Goal: Use online tool/utility: Utilize a website feature to perform a specific function

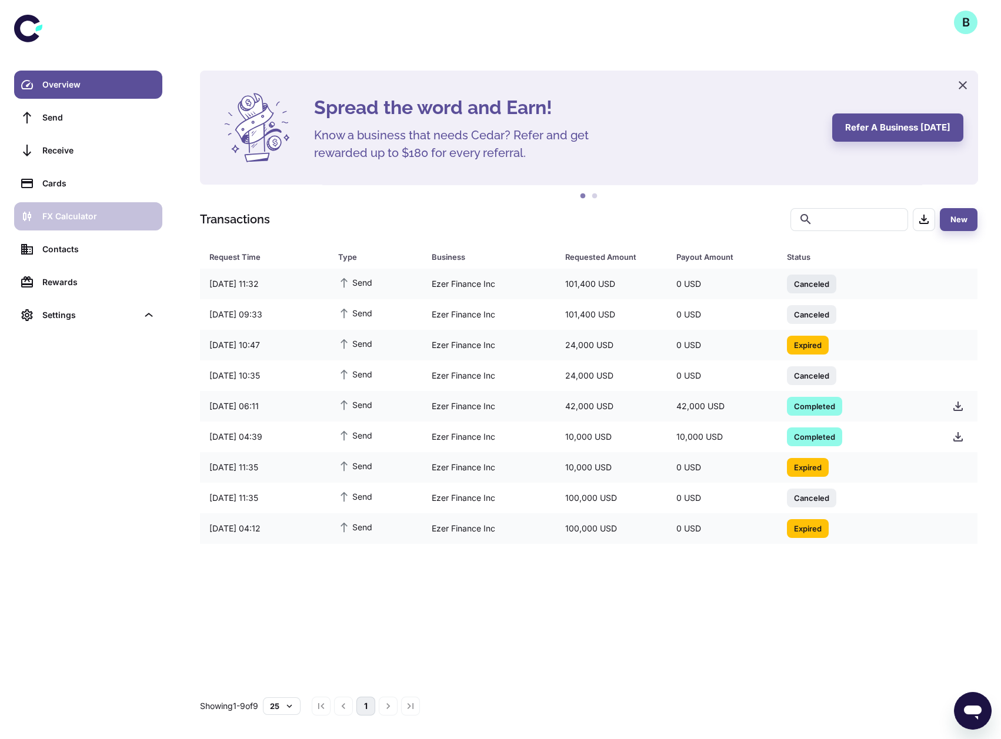
click at [82, 221] on div "FX Calculator" at bounding box center [98, 216] width 113 height 13
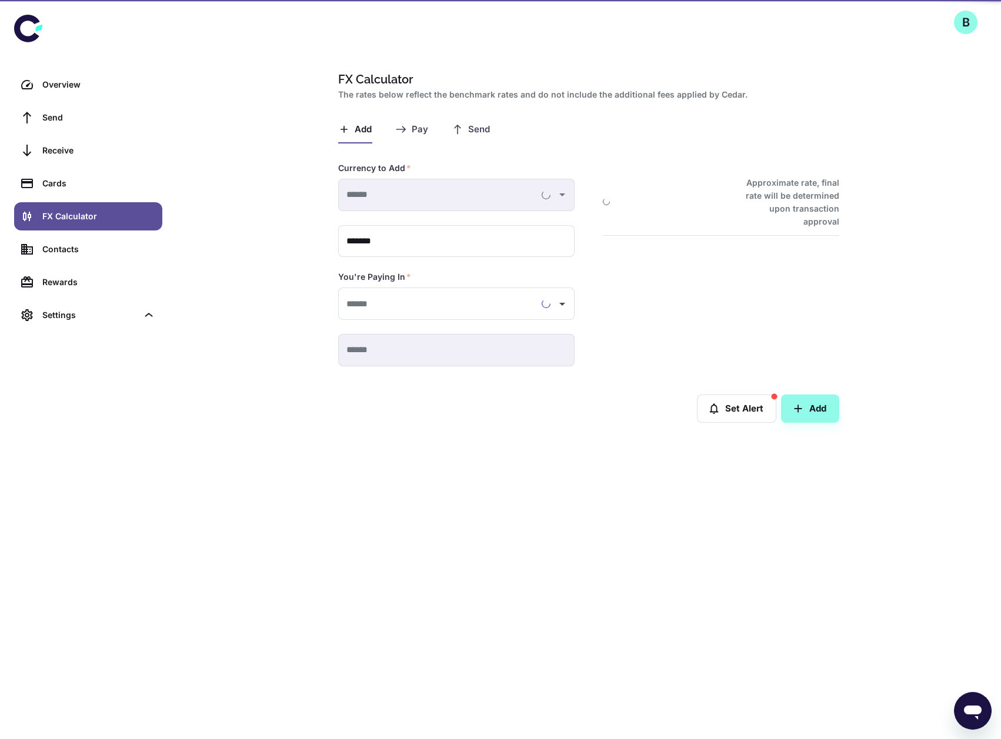
type input "**********"
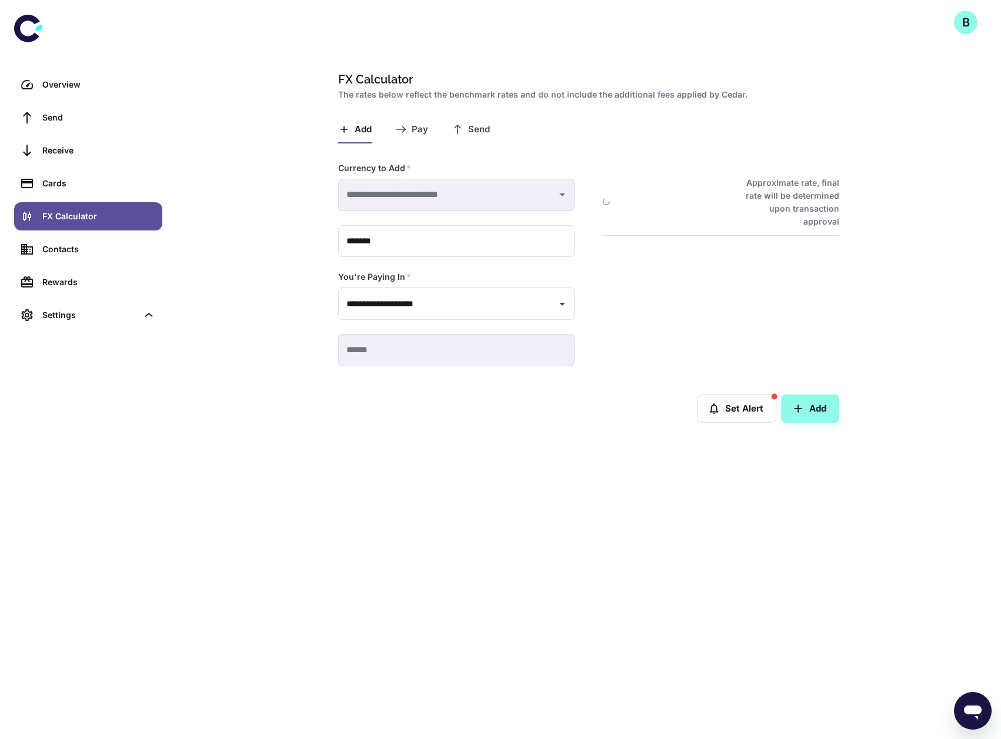
type input "**********"
